Goal: Book appointment/travel/reservation

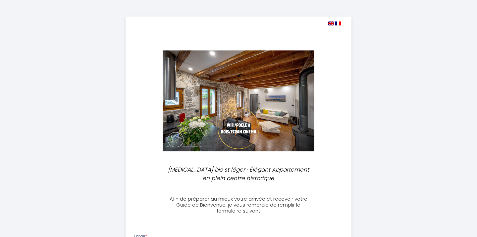
select select
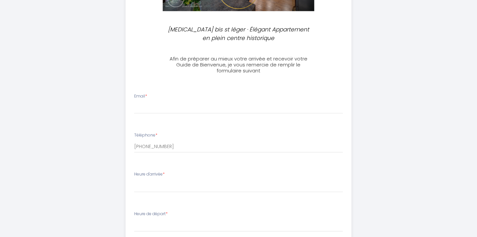
scroll to position [141, 0]
click at [184, 106] on input "Email *" at bounding box center [238, 108] width 209 height 12
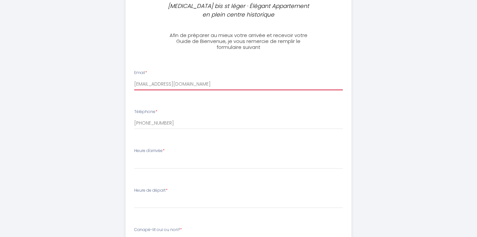
scroll to position [171, 0]
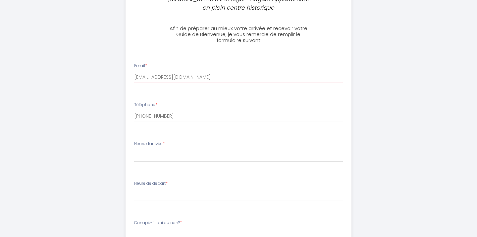
type input "[EMAIL_ADDRESS][DOMAIN_NAME]"
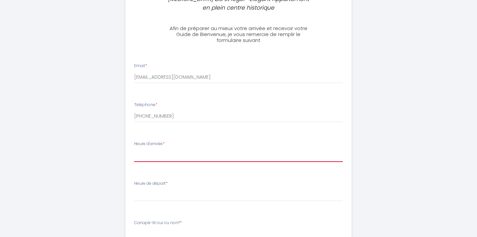
click at [173, 154] on select "16:00 16:30 17:00 17:30 18:00 18:30 19:00 19:30 20:00 20:30 21:00" at bounding box center [238, 156] width 209 height 13
select select "16:00"
click at [134, 150] on select "16:00 16:30 17:00 17:30 18:00 18:30 19:00 19:30 20:00 20:30 21:00" at bounding box center [238, 156] width 209 height 13
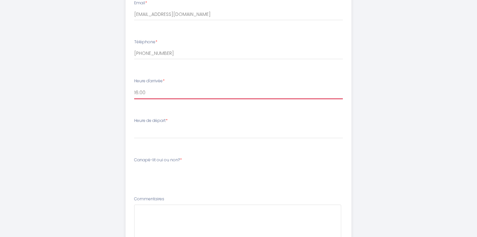
scroll to position [242, 0]
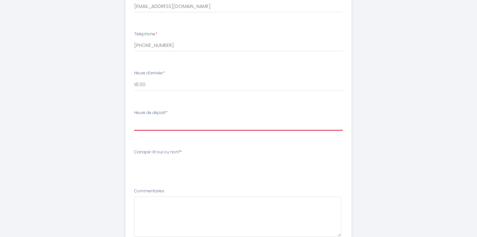
click at [170, 124] on select "00:00 00:30 01:00 01:30 02:00 02:30 03:00 03:30 04:00 04:30 05:00 05:30 06:00 0…" at bounding box center [238, 124] width 209 height 13
select select "08:00"
click at [134, 118] on select "00:00 00:30 01:00 01:30 02:00 02:30 03:00 03:30 04:00 04:30 05:00 05:30 06:00 0…" at bounding box center [238, 124] width 209 height 13
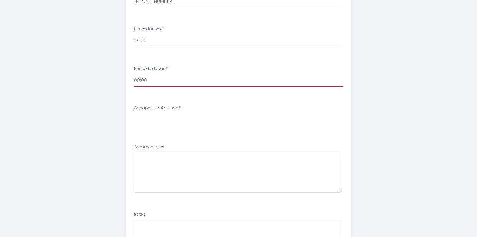
scroll to position [286, 0]
click at [182, 129] on li "Canapé-lit oui ou non? *" at bounding box center [239, 118] width 226 height 35
click at [175, 108] on label "Canapé-lit oui ou non? *" at bounding box center [158, 108] width 48 height 6
click at [145, 130] on li "Canapé-lit oui ou non? *" at bounding box center [239, 118] width 226 height 35
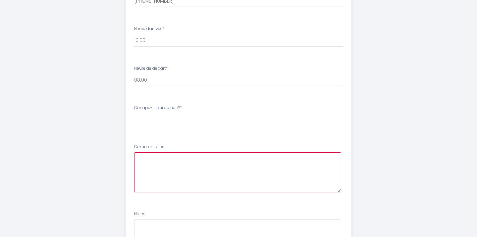
click at [171, 168] on textarea at bounding box center [237, 173] width 207 height 40
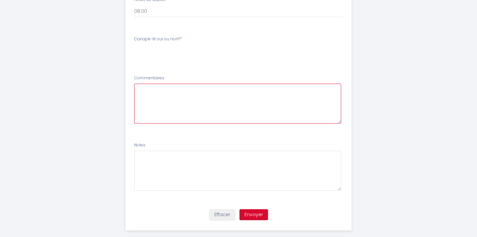
scroll to position [365, 0]
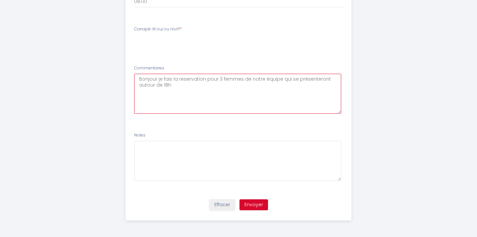
type textarea "Bonjour je fais la reservation pour 3 femmes de notre équipe qui se présenteron…"
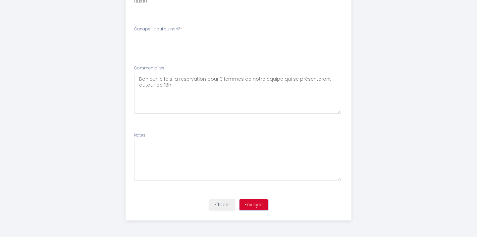
click at [253, 203] on button "Envoyer" at bounding box center [253, 205] width 28 height 11
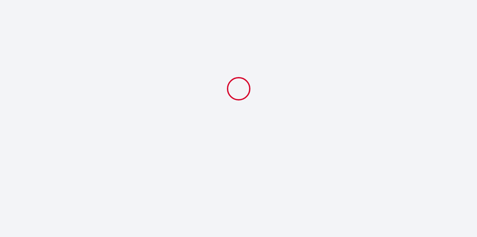
select select "08:00"
